Goal: Complete application form

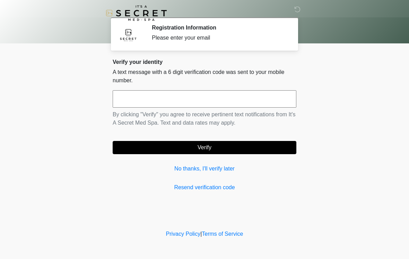
click at [254, 96] on input "text" at bounding box center [205, 98] width 184 height 17
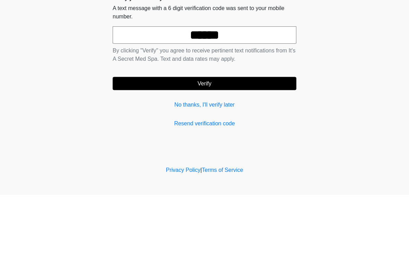
type input "******"
click at [266, 141] on button "Verify" at bounding box center [205, 147] width 184 height 13
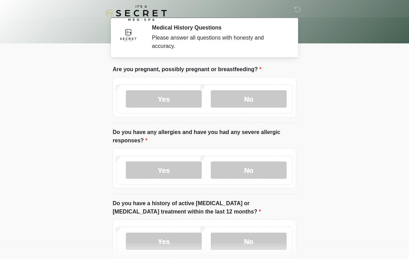
click at [274, 98] on label "No" at bounding box center [249, 98] width 76 height 17
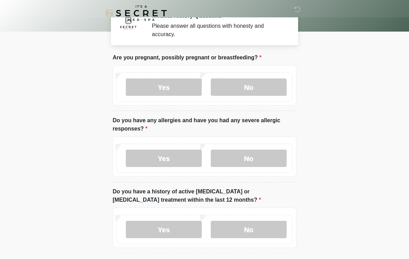
scroll to position [40, 0]
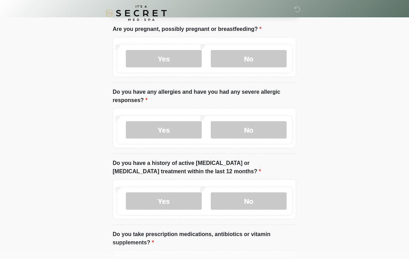
click at [268, 122] on label "No" at bounding box center [249, 129] width 76 height 17
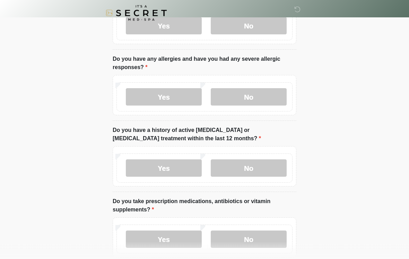
scroll to position [79, 0]
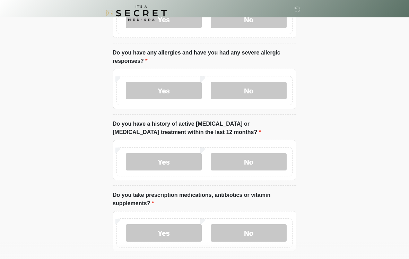
click at [265, 165] on label "No" at bounding box center [249, 161] width 76 height 17
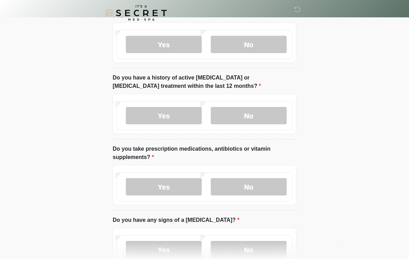
click at [179, 189] on label "Yes" at bounding box center [164, 186] width 76 height 17
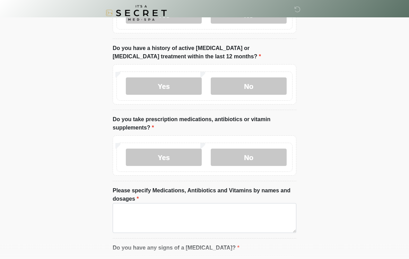
scroll to position [163, 0]
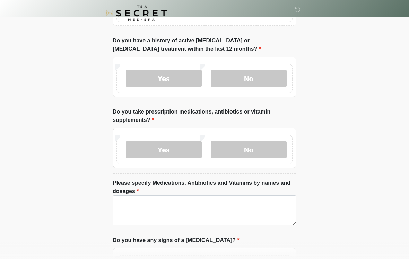
click at [270, 152] on label "No" at bounding box center [249, 149] width 76 height 17
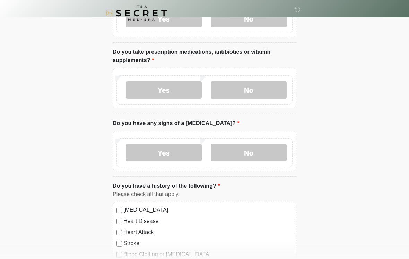
scroll to position [223, 0]
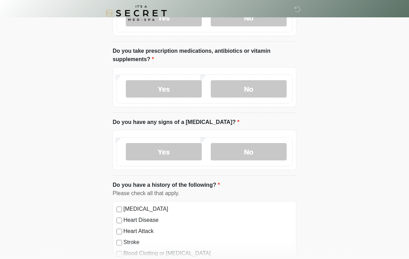
click at [264, 151] on label "No" at bounding box center [249, 151] width 76 height 17
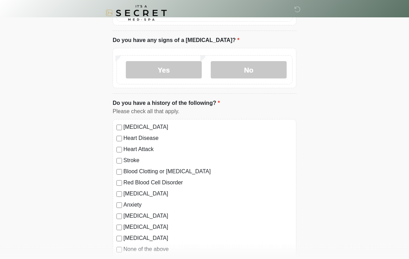
scroll to position [305, 0]
click at [163, 250] on label "None of the above" at bounding box center [207, 249] width 169 height 8
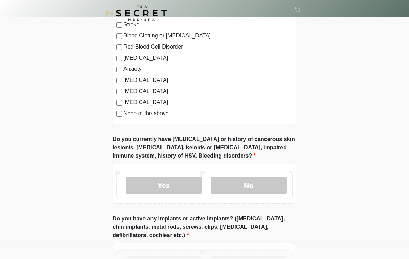
scroll to position [449, 0]
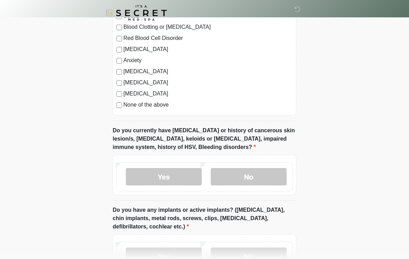
click at [273, 180] on label "No" at bounding box center [249, 176] width 76 height 17
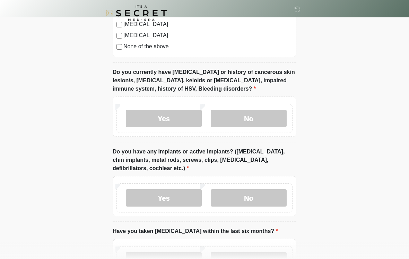
click at [266, 193] on label "No" at bounding box center [249, 197] width 76 height 17
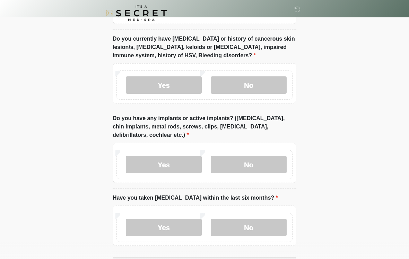
scroll to position [577, 0]
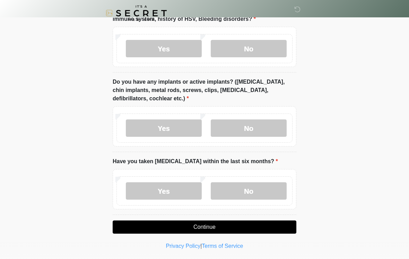
click at [268, 188] on label "No" at bounding box center [249, 190] width 76 height 17
click at [263, 224] on button "Continue" at bounding box center [205, 226] width 184 height 13
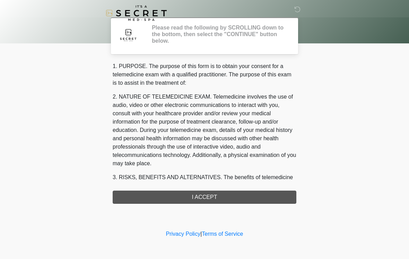
scroll to position [0, 0]
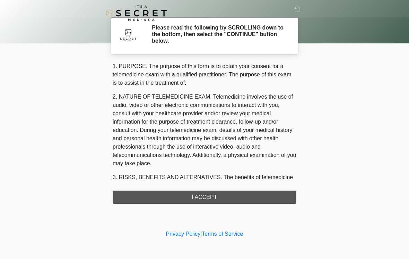
click at [227, 197] on div "1. PURPOSE. The purpose of this form is to obtain your consent for a telemedici…" at bounding box center [205, 132] width 184 height 141
click at [215, 198] on div "1. PURPOSE. The purpose of this form is to obtain your consent for a telemedici…" at bounding box center [205, 132] width 184 height 141
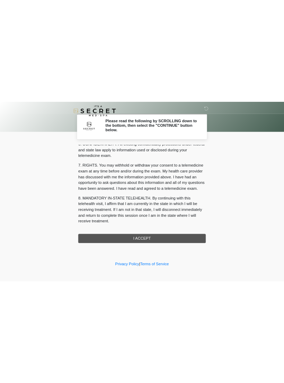
scroll to position [282, 0]
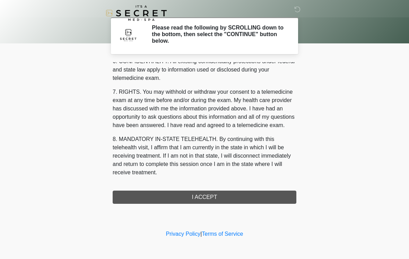
click at [216, 197] on button "I ACCEPT" at bounding box center [205, 196] width 184 height 13
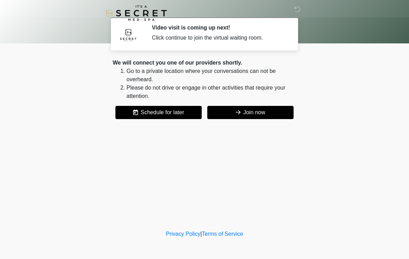
click at [273, 111] on button "Join now" at bounding box center [250, 112] width 86 height 13
